Goal: Task Accomplishment & Management: Use online tool/utility

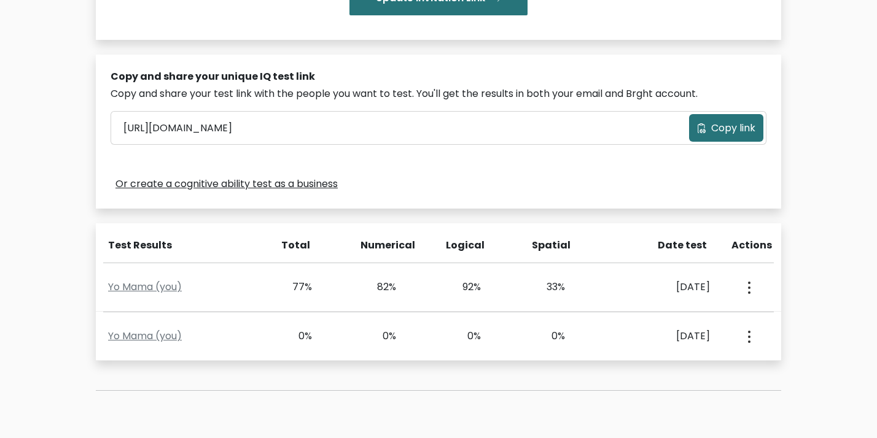
scroll to position [344, 0]
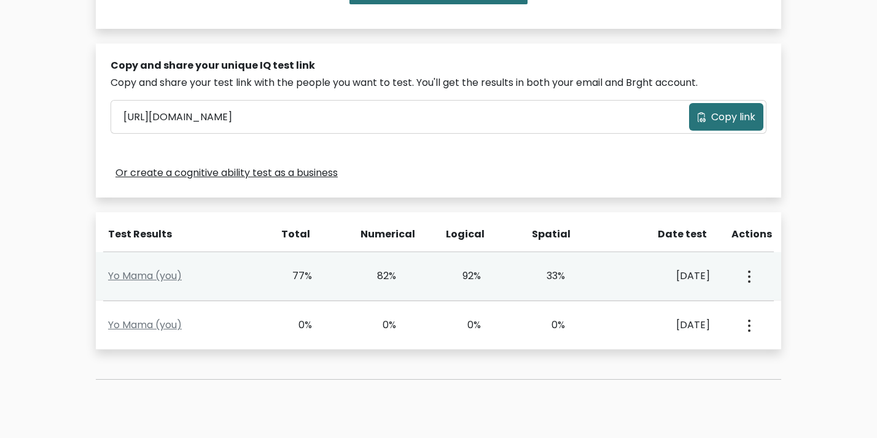
click at [747, 281] on button "button" at bounding box center [748, 276] width 10 height 38
click at [748, 281] on icon "button" at bounding box center [749, 277] width 2 height 12
click at [546, 274] on div "33%" at bounding box center [547, 276] width 35 height 15
click at [176, 283] on div "Yo Mama (you)" at bounding box center [185, 276] width 169 height 15
click at [172, 278] on link "Yo Mama (you)" at bounding box center [145, 276] width 74 height 14
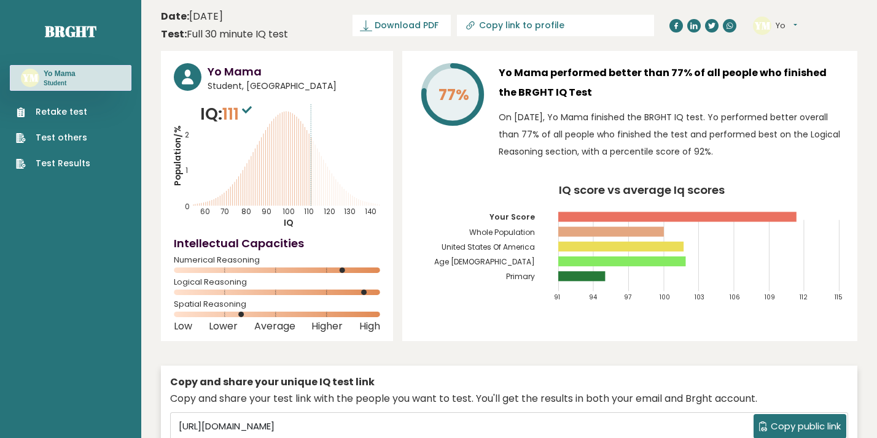
click at [339, 271] on circle at bounding box center [342, 271] width 6 height 6
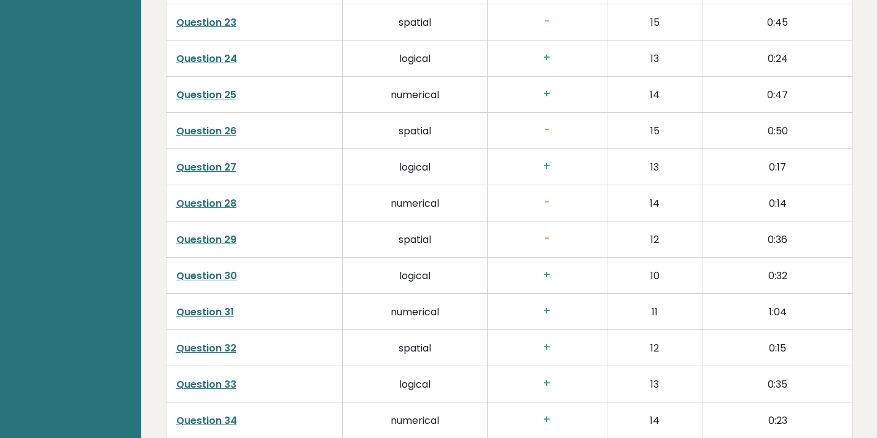
scroll to position [2753, 0]
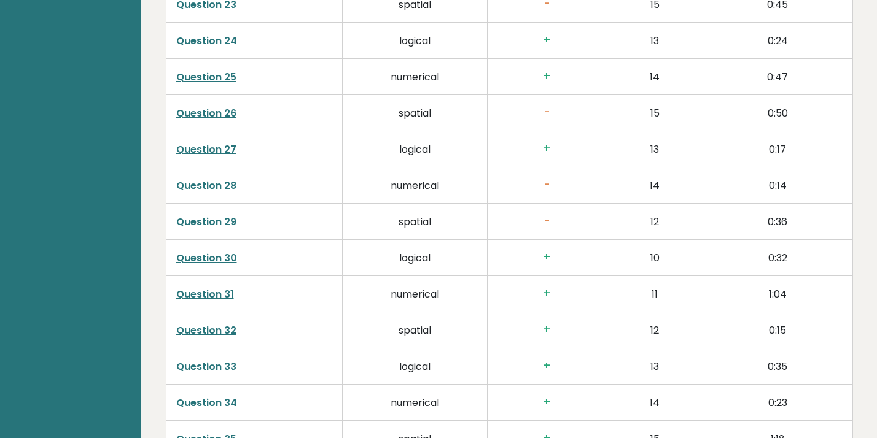
click at [227, 220] on link "Question 29" at bounding box center [206, 222] width 60 height 14
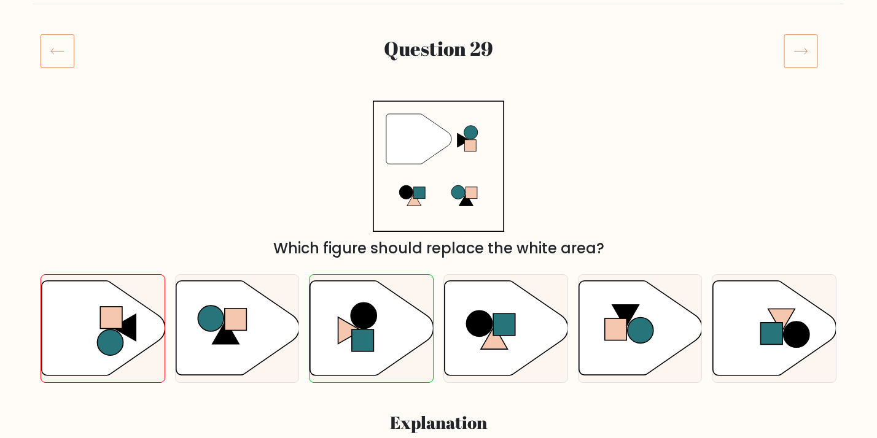
scroll to position [134, 0]
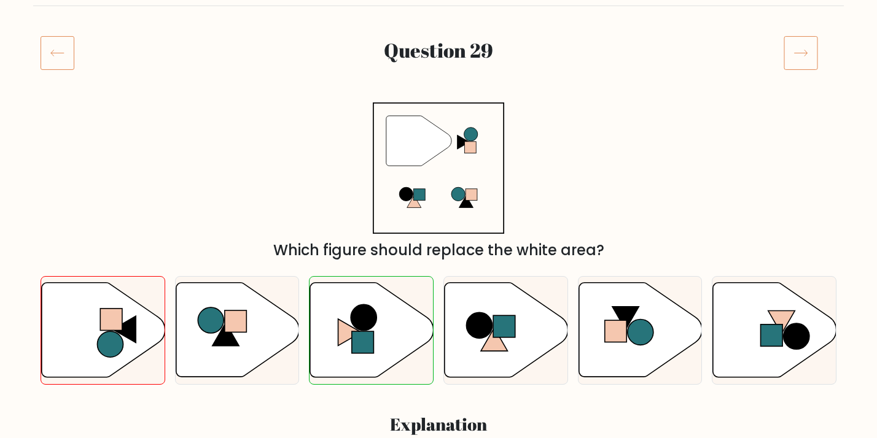
click at [435, 306] on div "c." at bounding box center [371, 330] width 134 height 109
click at [417, 317] on icon at bounding box center [371, 329] width 123 height 95
click at [438, 91] on input "c." at bounding box center [438, 88] width 1 height 6
radio input "true"
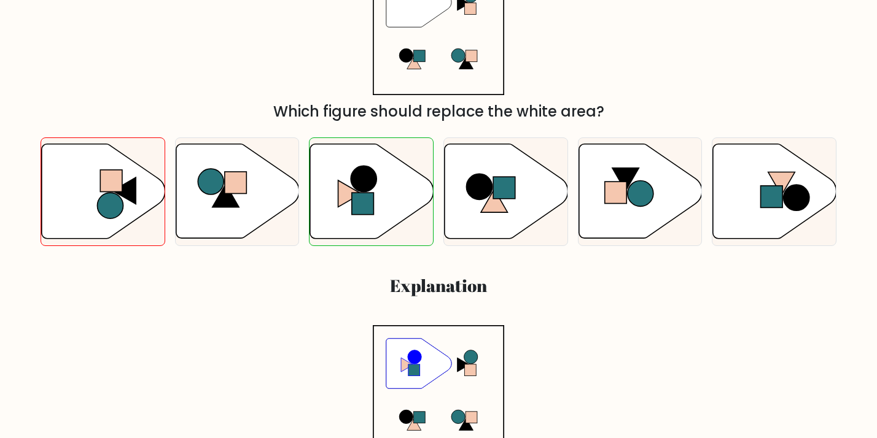
scroll to position [0, 0]
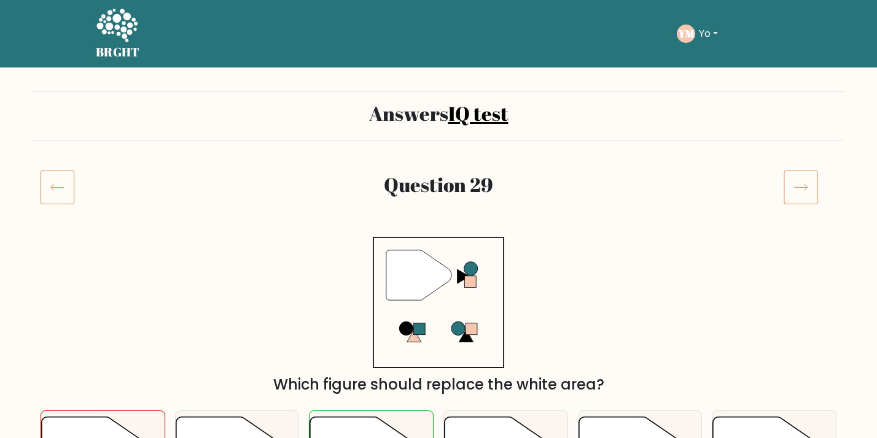
click at [132, 35] on icon at bounding box center [117, 26] width 42 height 37
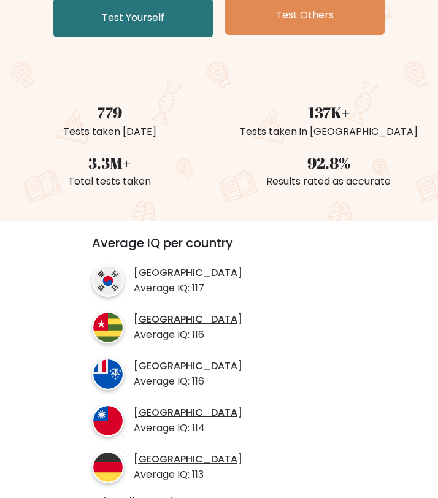
scroll to position [217, 0]
